Goal: Task Accomplishment & Management: Complete application form

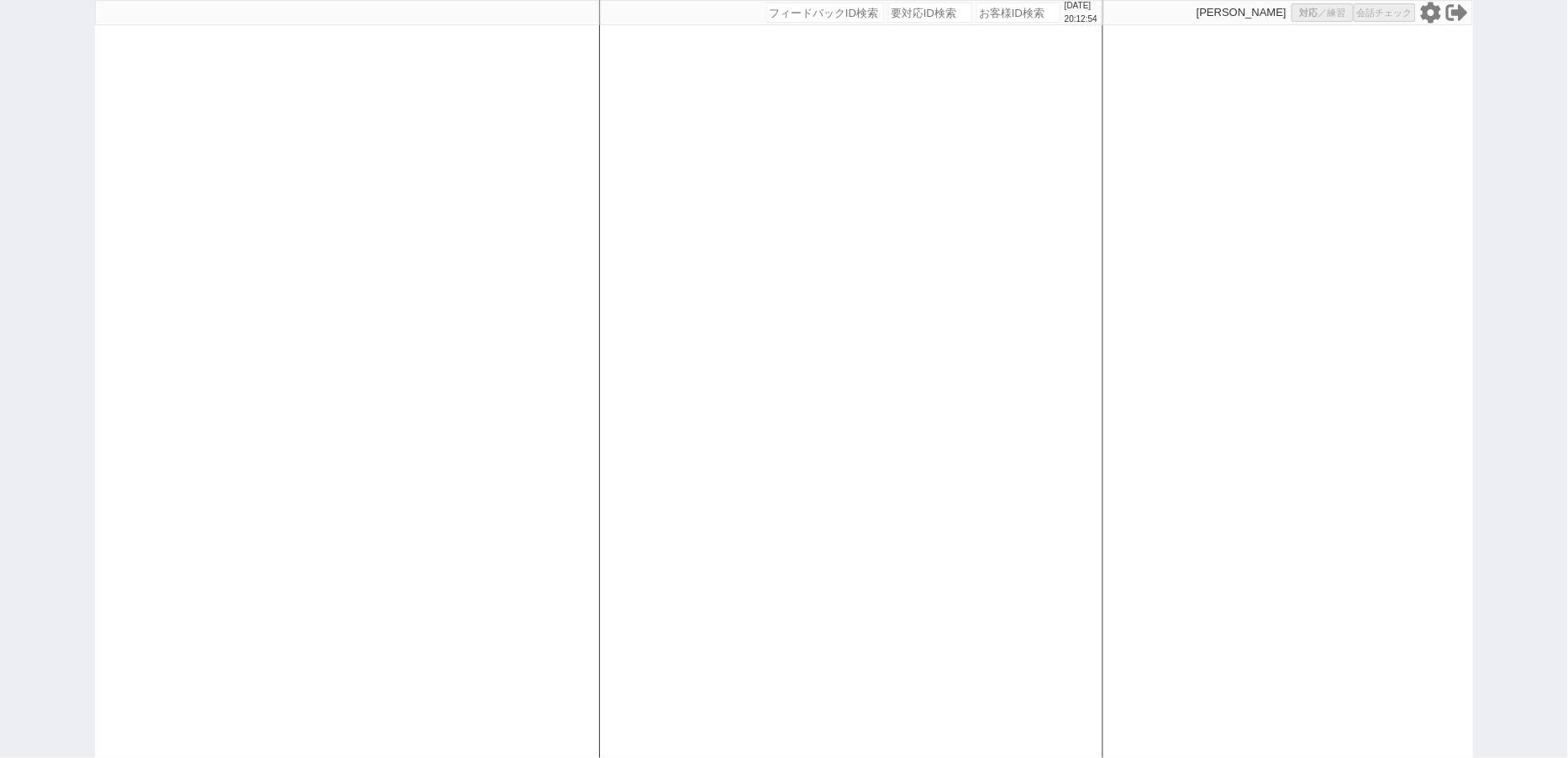
select select "100"
select select "3"
select select
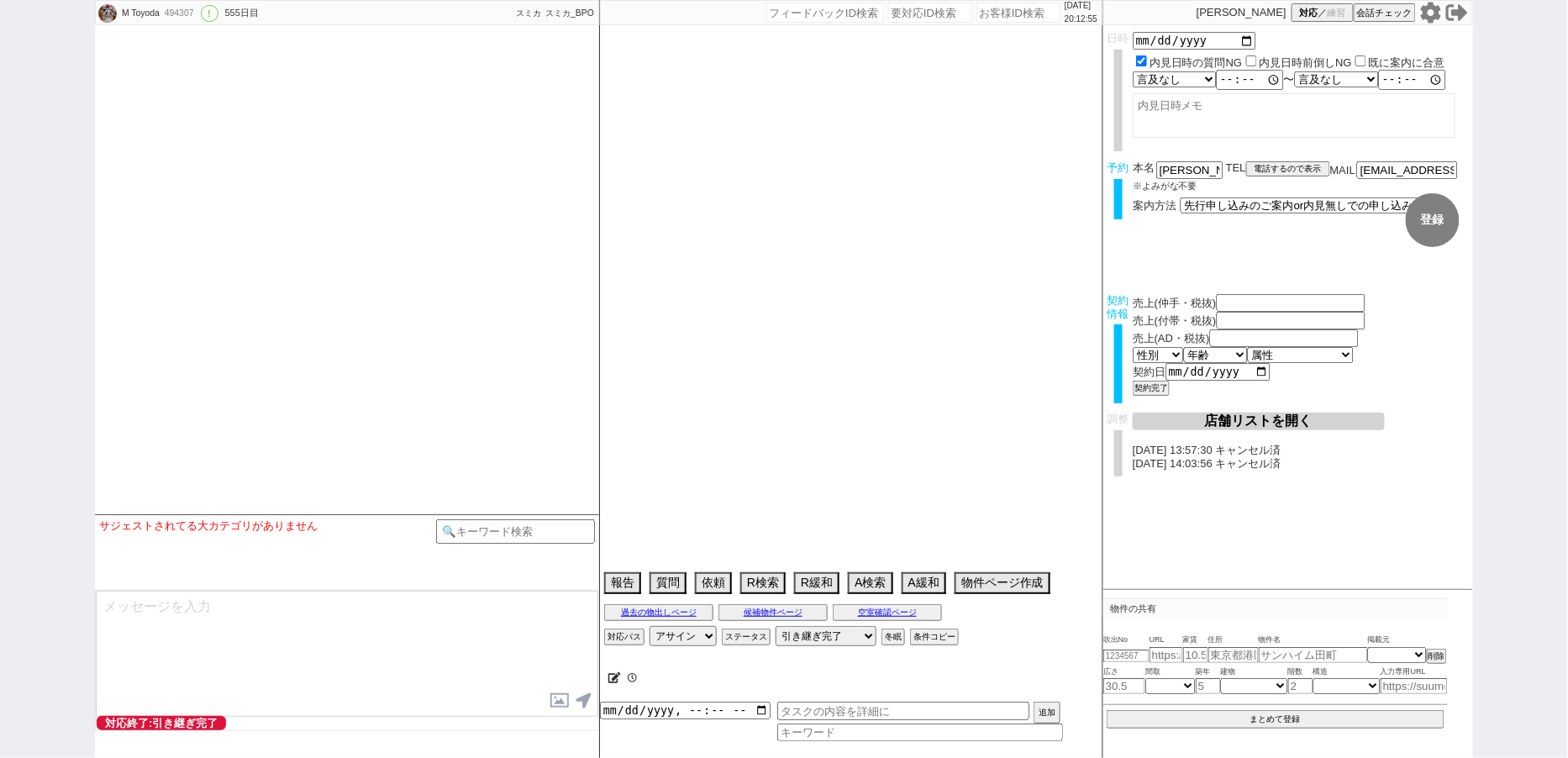
select select "2024"
select select "3"
select select "37"
select select "7"
select select "14"
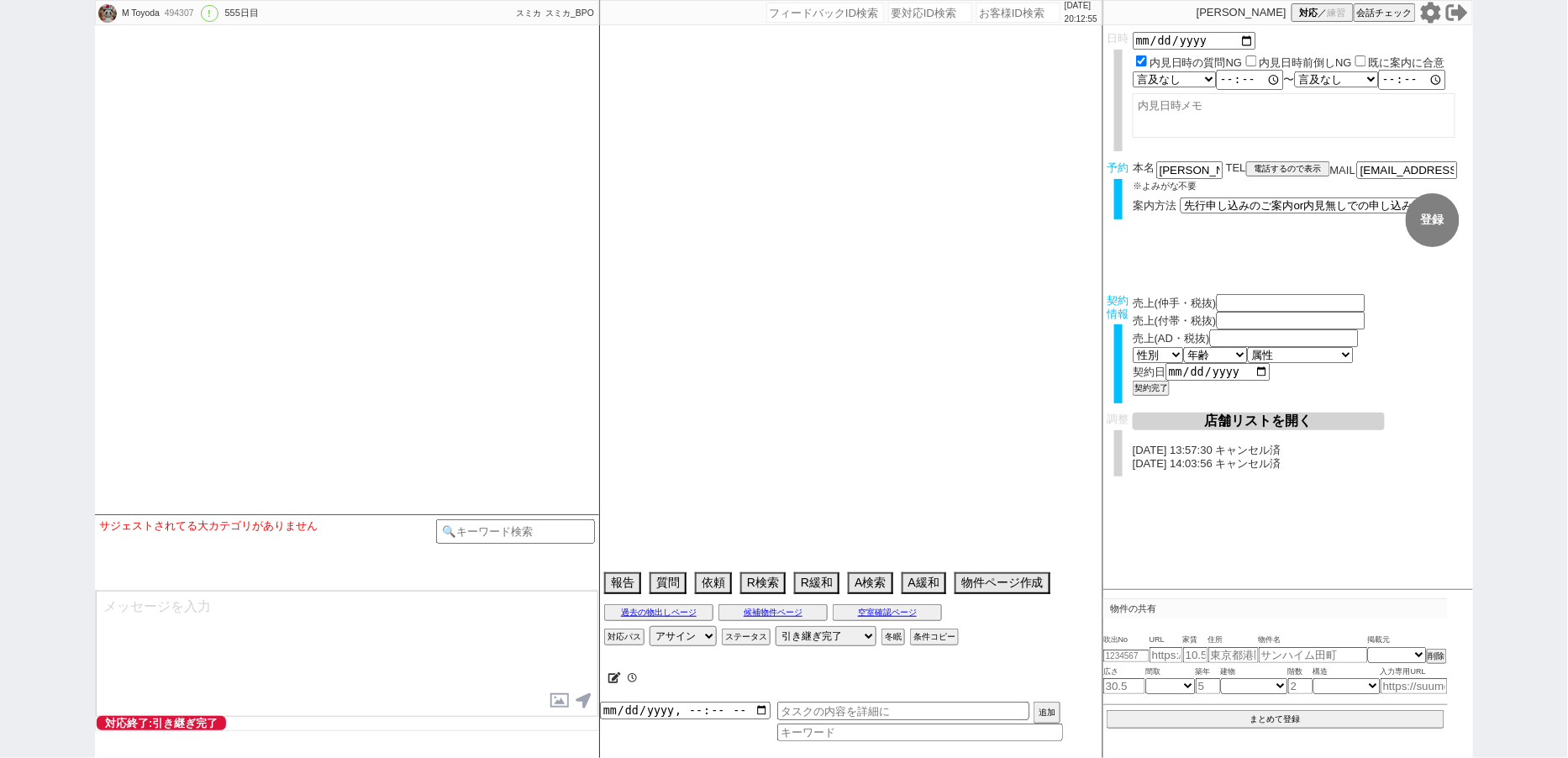
select select "485"
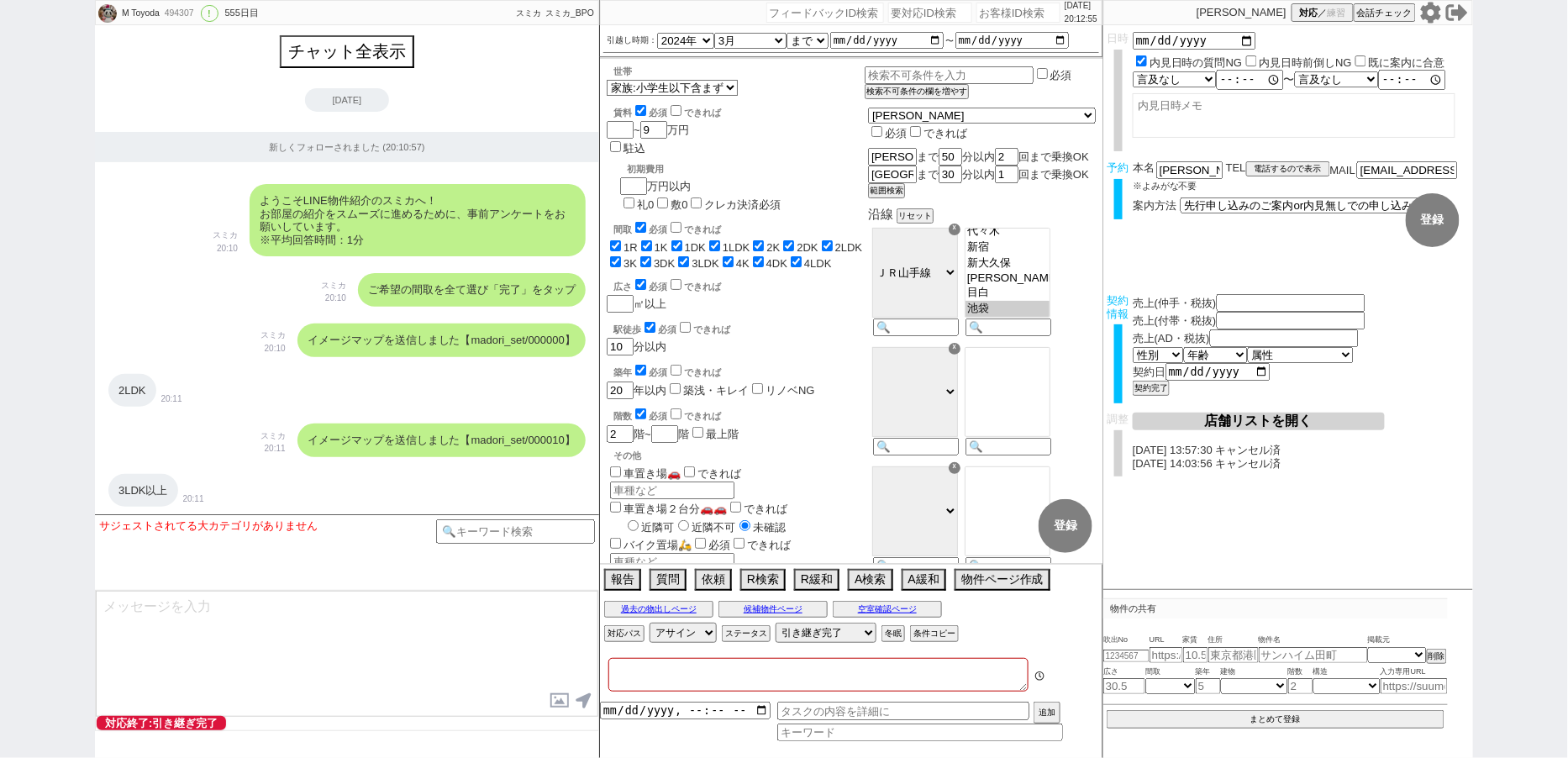
type textarea "福井対応　リビング15畳 @@先行/内見なし申し込みの場合はクライアントがお客様と事前打ち合わせするので、日程が取れたら打ち合わせの日付で内見日を入れ直し、実…"
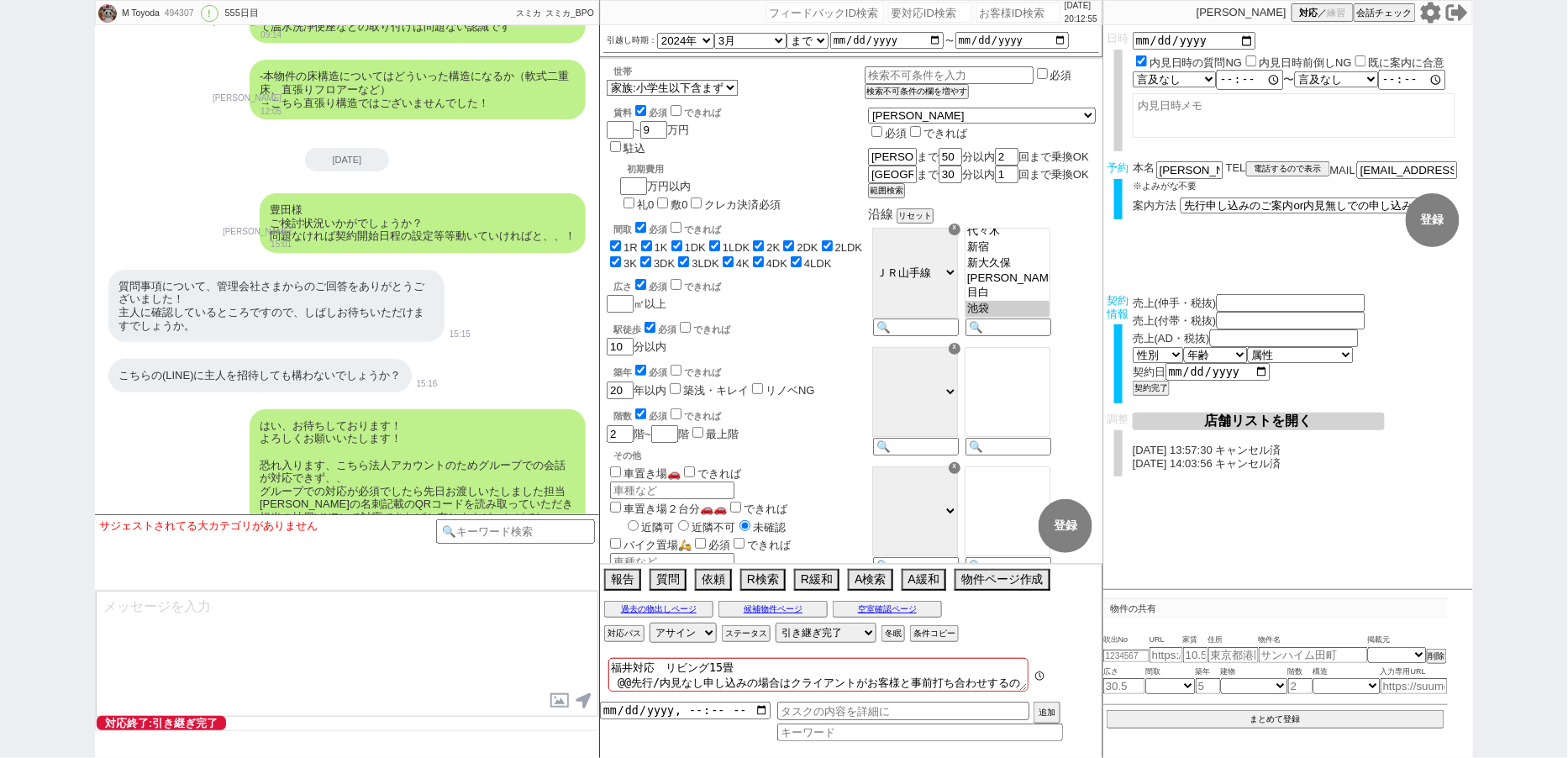
scroll to position [246, 0]
click at [1429, 18] on icon at bounding box center [1431, 12] width 20 height 21
